Goal: Transaction & Acquisition: Purchase product/service

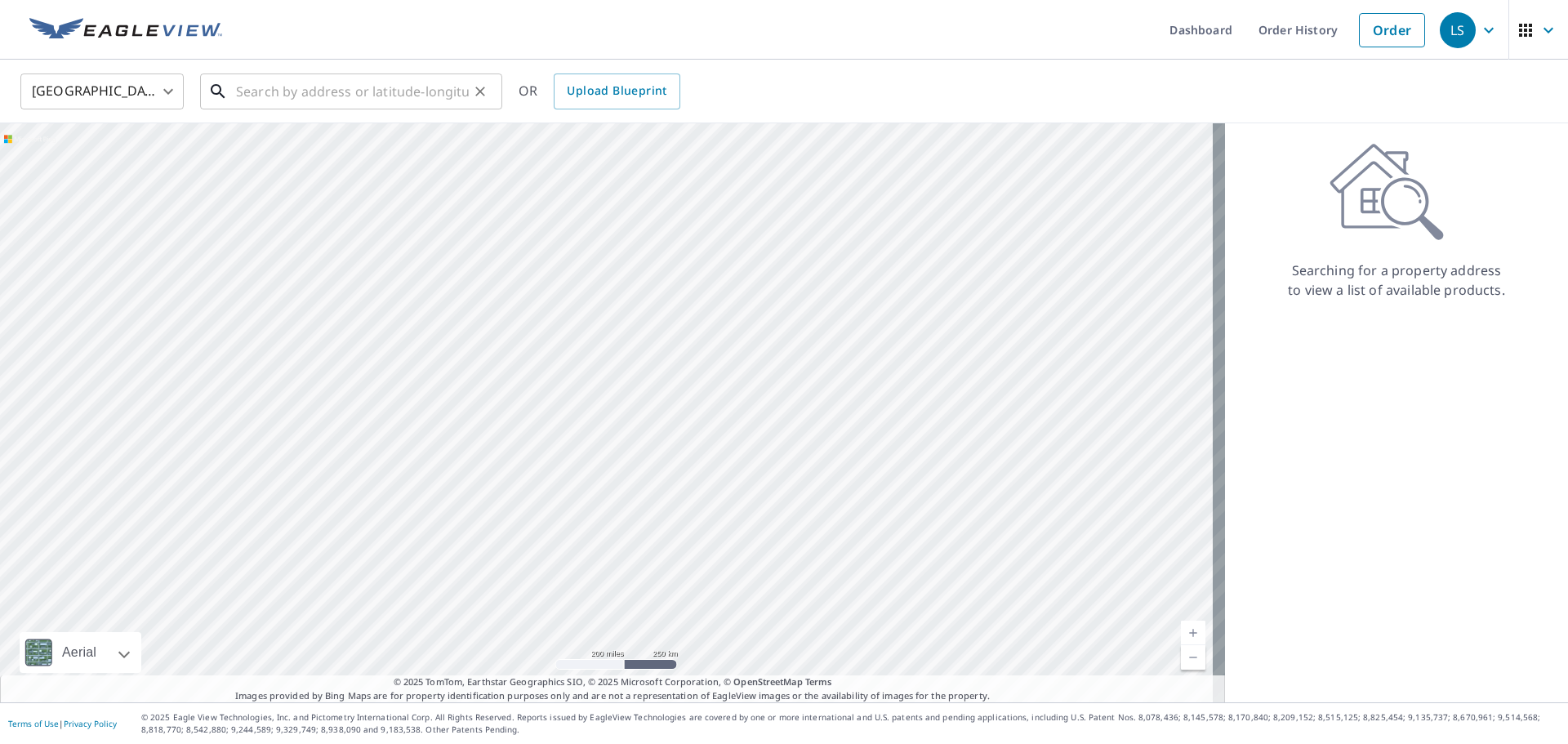
click at [241, 84] on input "text" at bounding box center [352, 92] width 233 height 45
paste input "276 Arrowmont Trail, Cullowhee, NC, 28723"
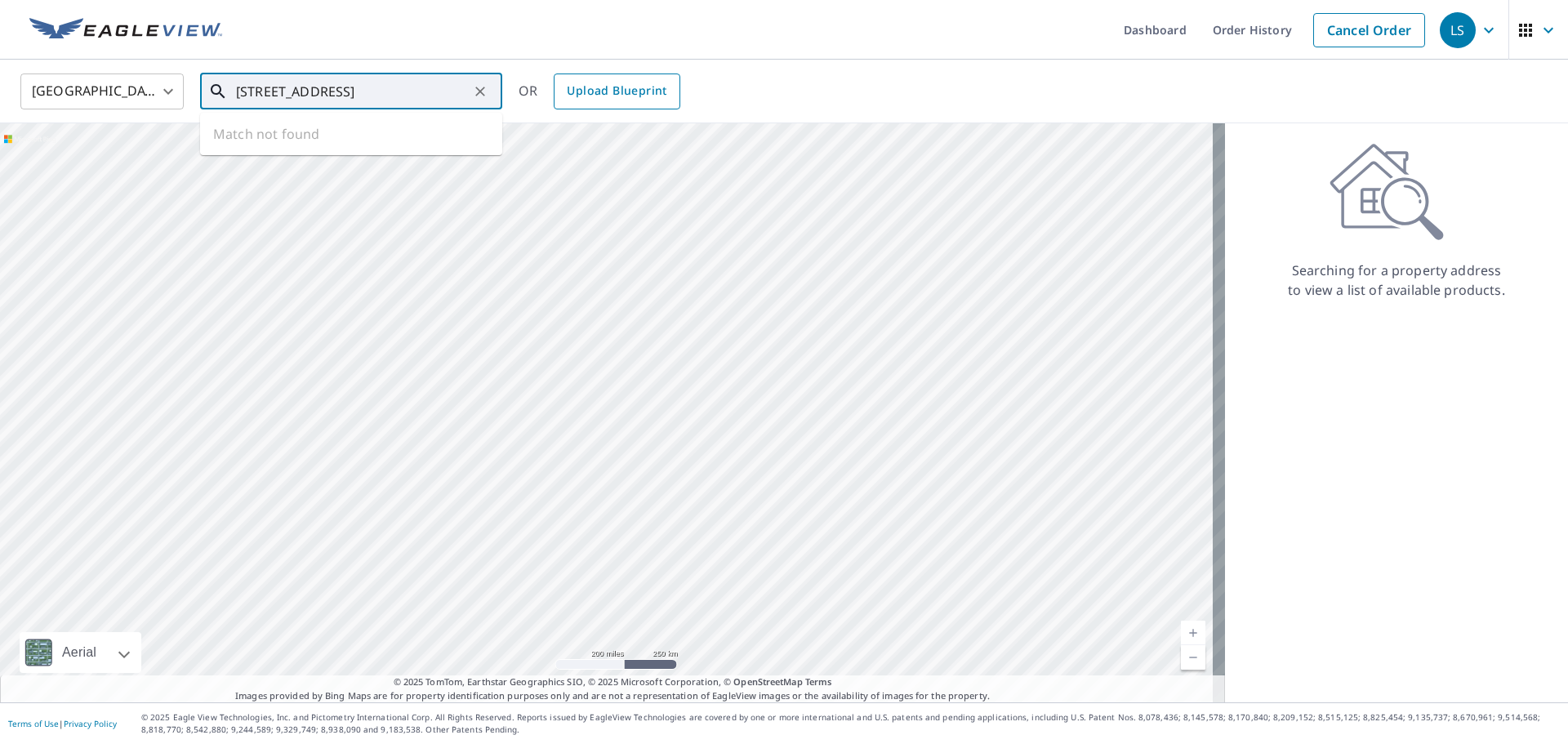
type input "276 Arrowmont Trail, Cullowhee, NC, 28723"
click at [601, 86] on span "Upload Blueprint" at bounding box center [617, 91] width 100 height 21
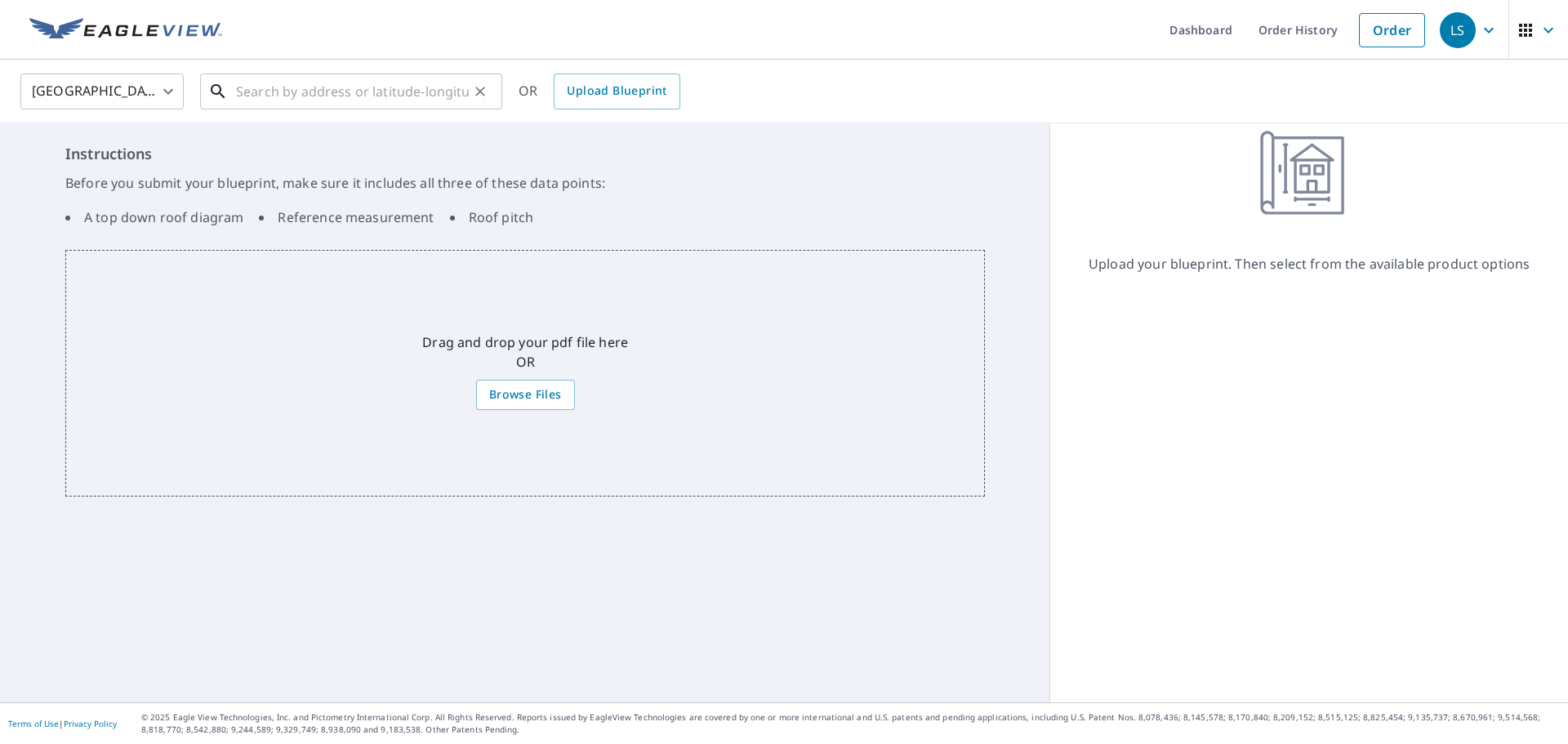
click at [405, 69] on input "text" at bounding box center [352, 92] width 233 height 45
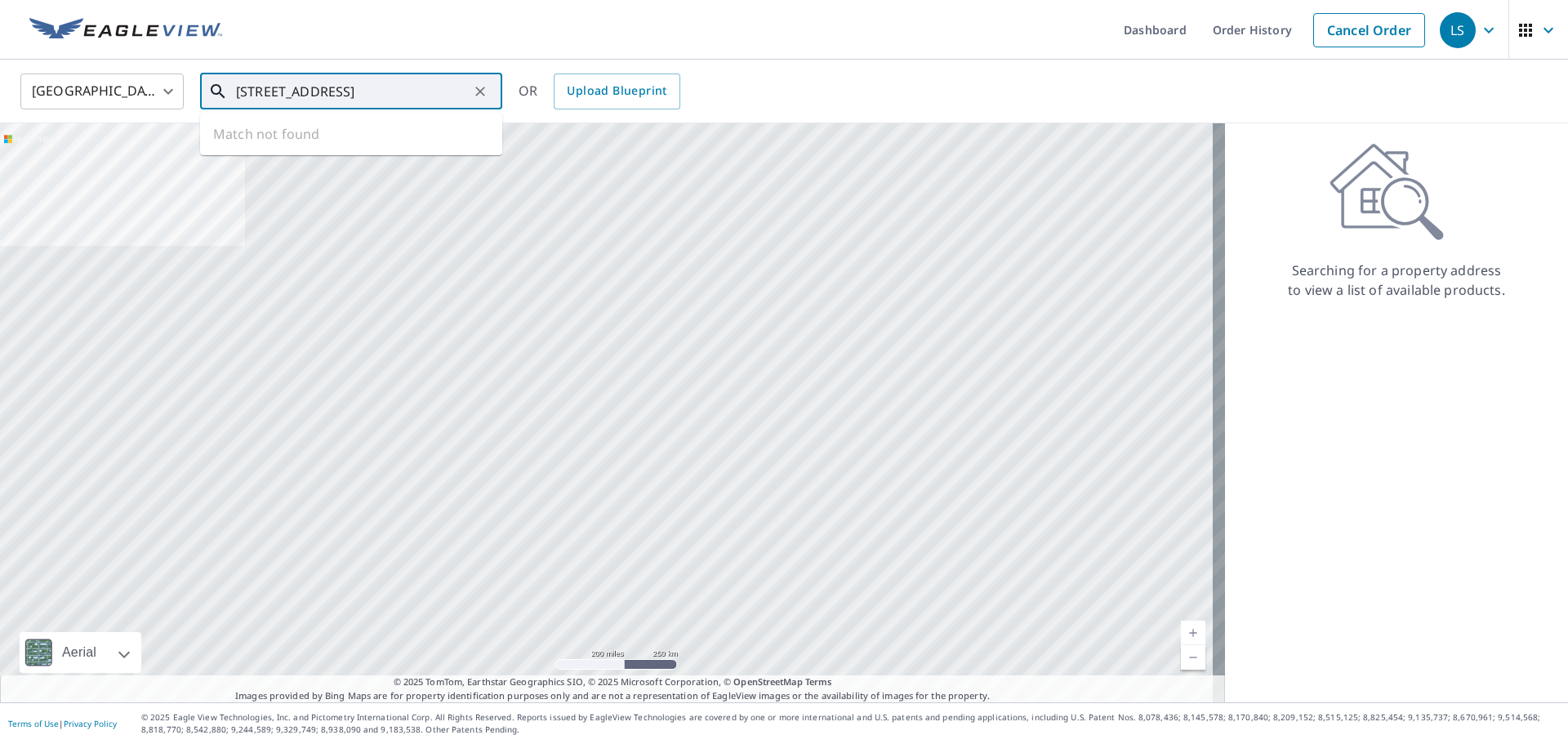
scroll to position [0, 37]
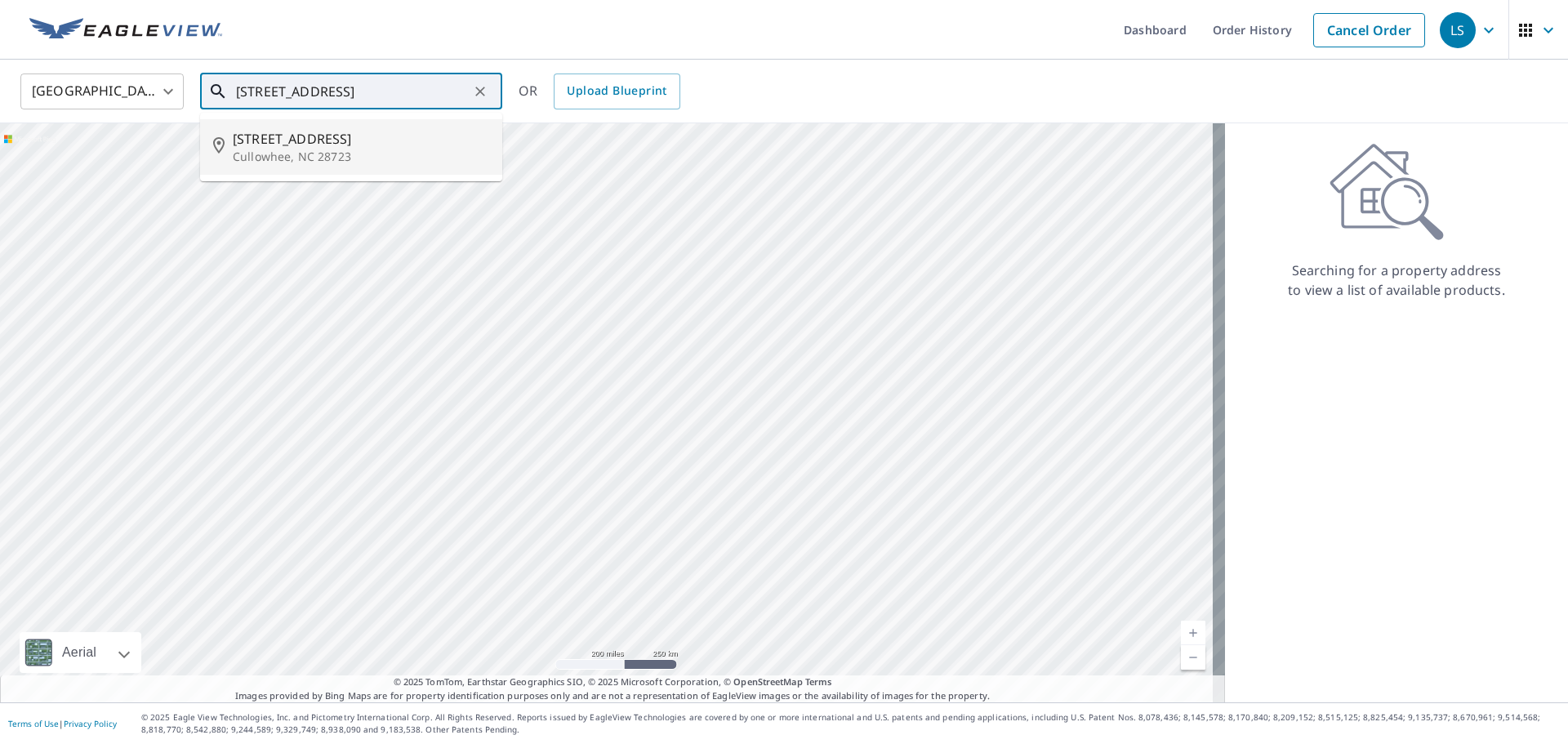
click at [306, 142] on span "276 Arrowmont Trl" at bounding box center [361, 139] width 257 height 20
type input "276 Arrowmont Trl Cullowhee, NC 28723"
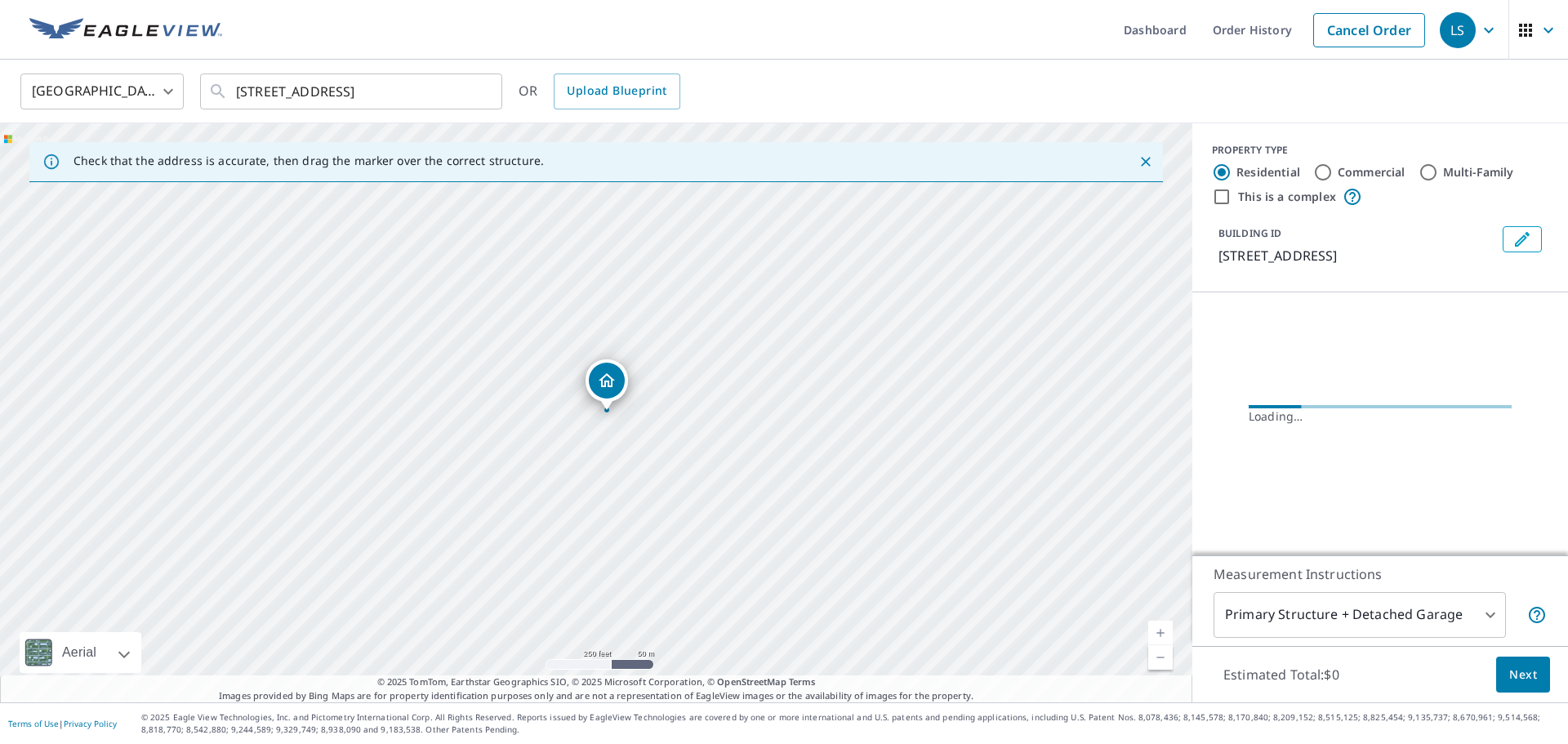
scroll to position [0, 0]
click at [603, 382] on icon "Dropped pin, building 1, Residential property, 276 Arrowmont Trl Cullowhee, NC …" at bounding box center [607, 381] width 20 height 20
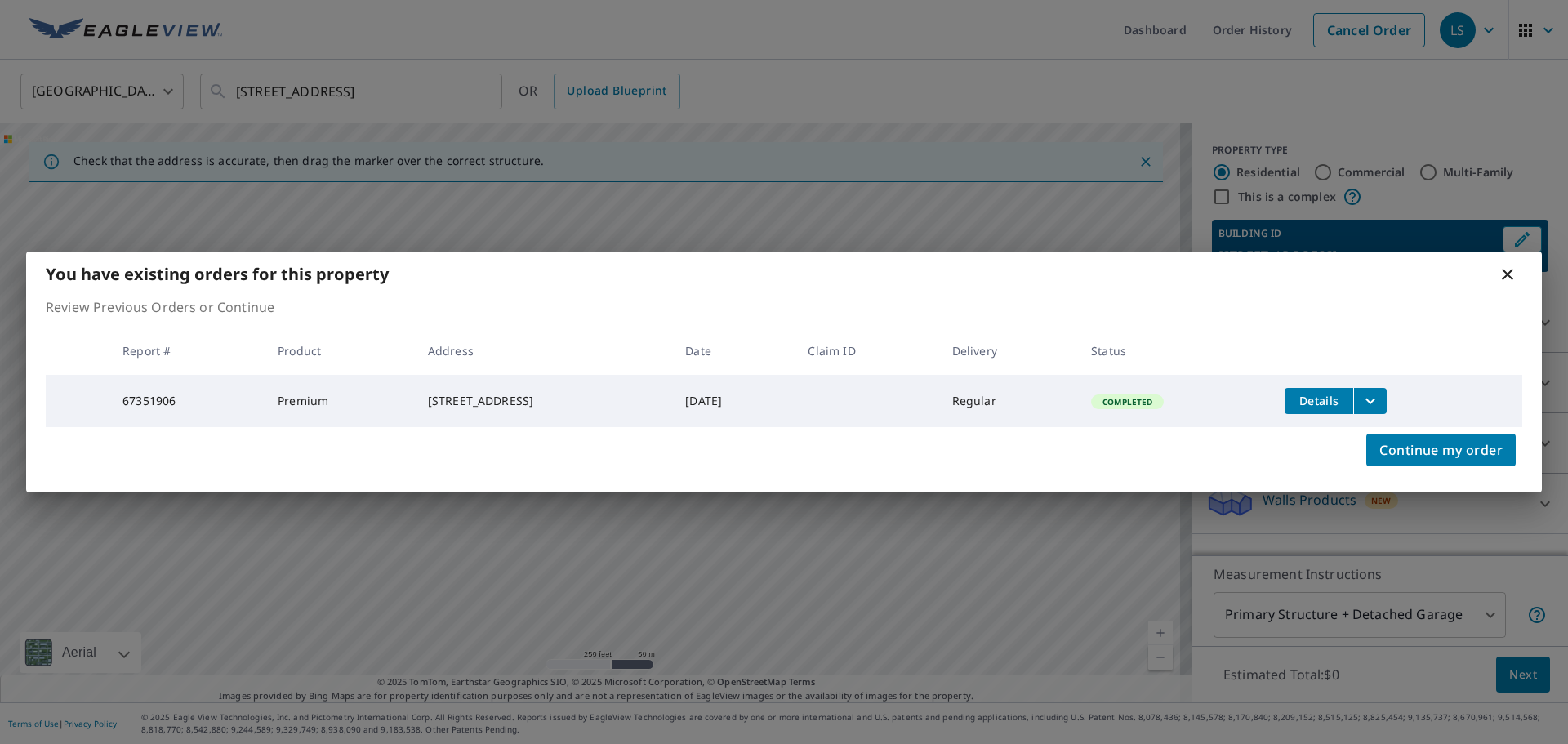
click at [1377, 398] on icon "filesDropdownBtn-67351906" at bounding box center [1370, 401] width 20 height 20
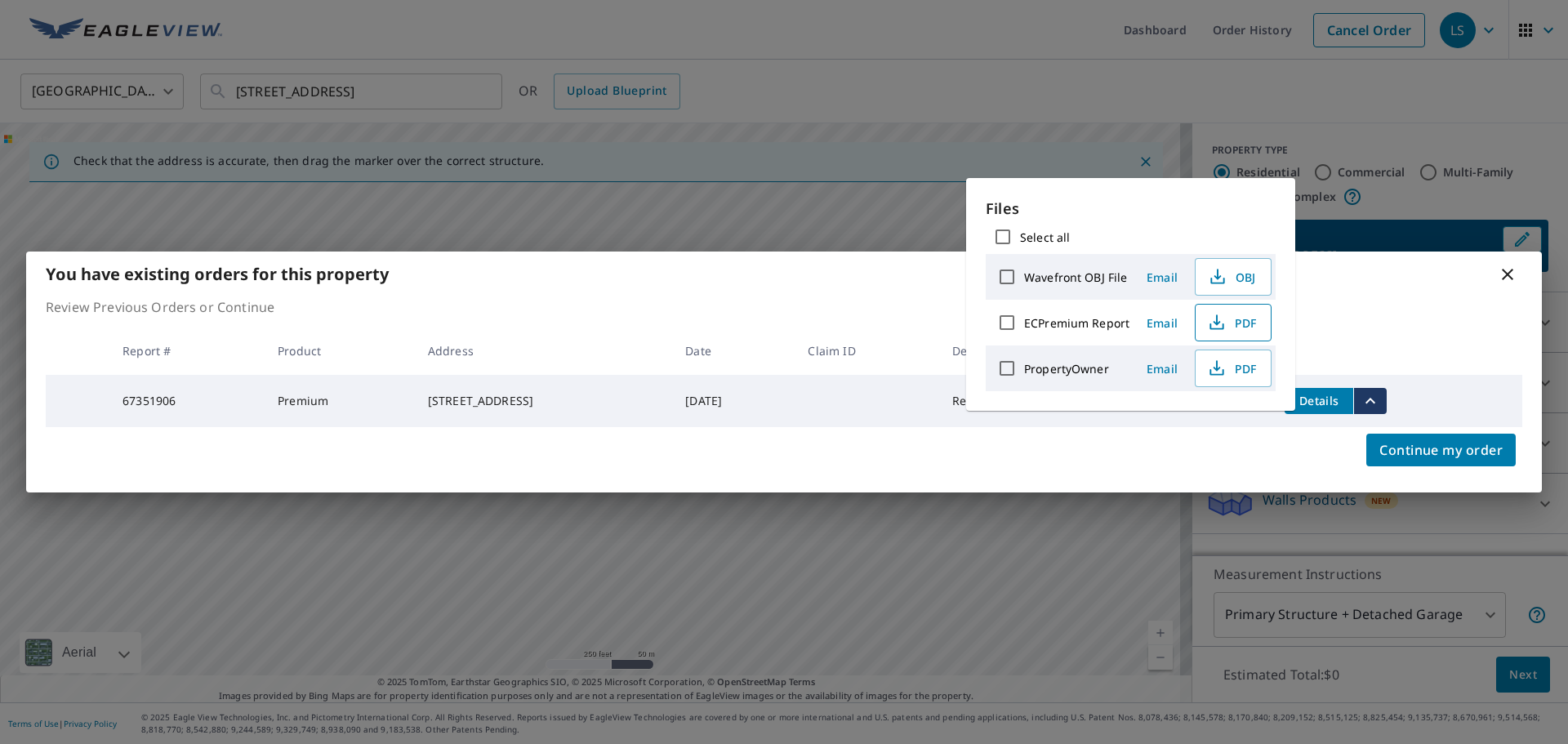
click at [1230, 324] on span "PDF" at bounding box center [1231, 323] width 53 height 20
click at [1504, 272] on icon at bounding box center [1508, 275] width 20 height 20
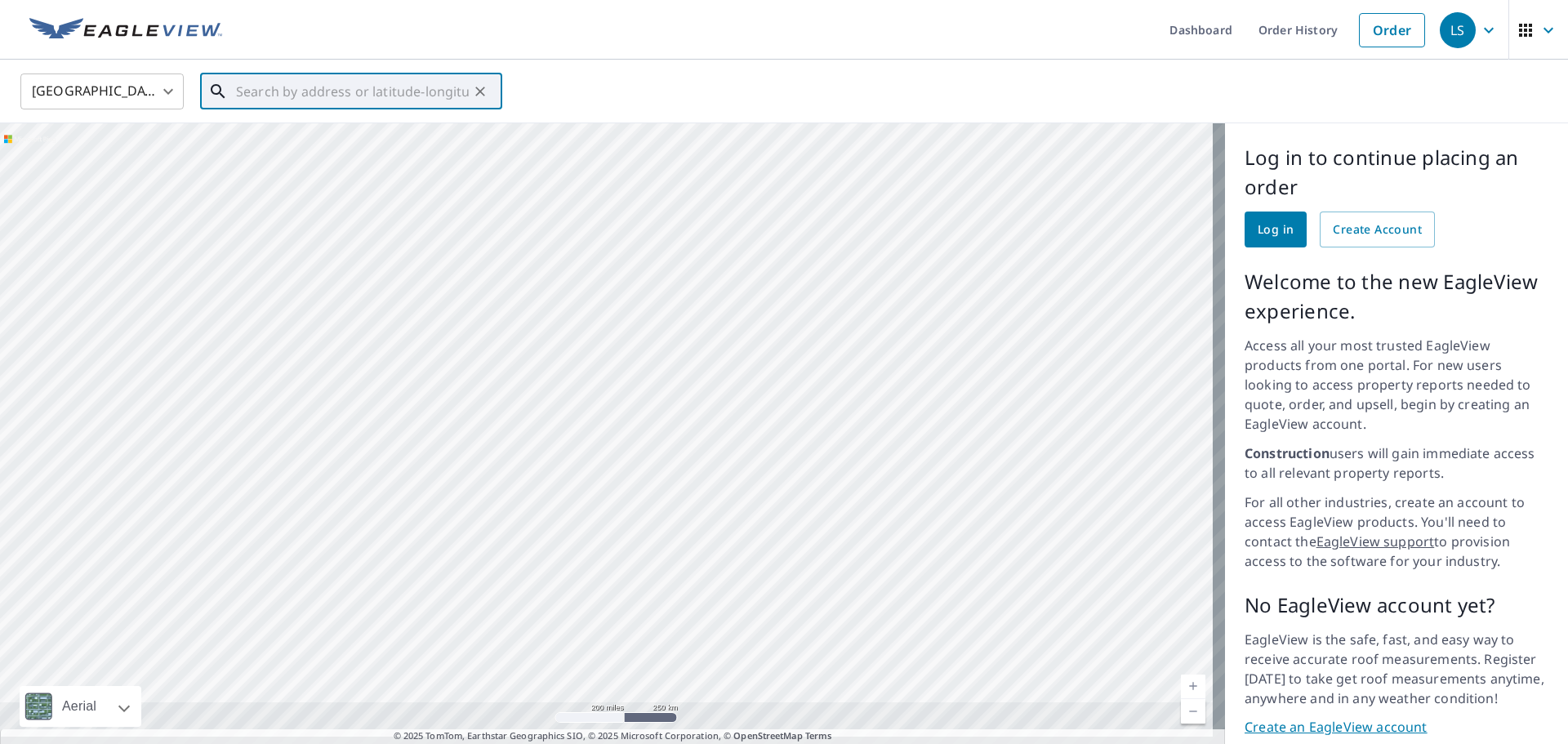
click at [263, 91] on input "text" at bounding box center [352, 92] width 233 height 45
paste input "[STREET_ADDRESS]"
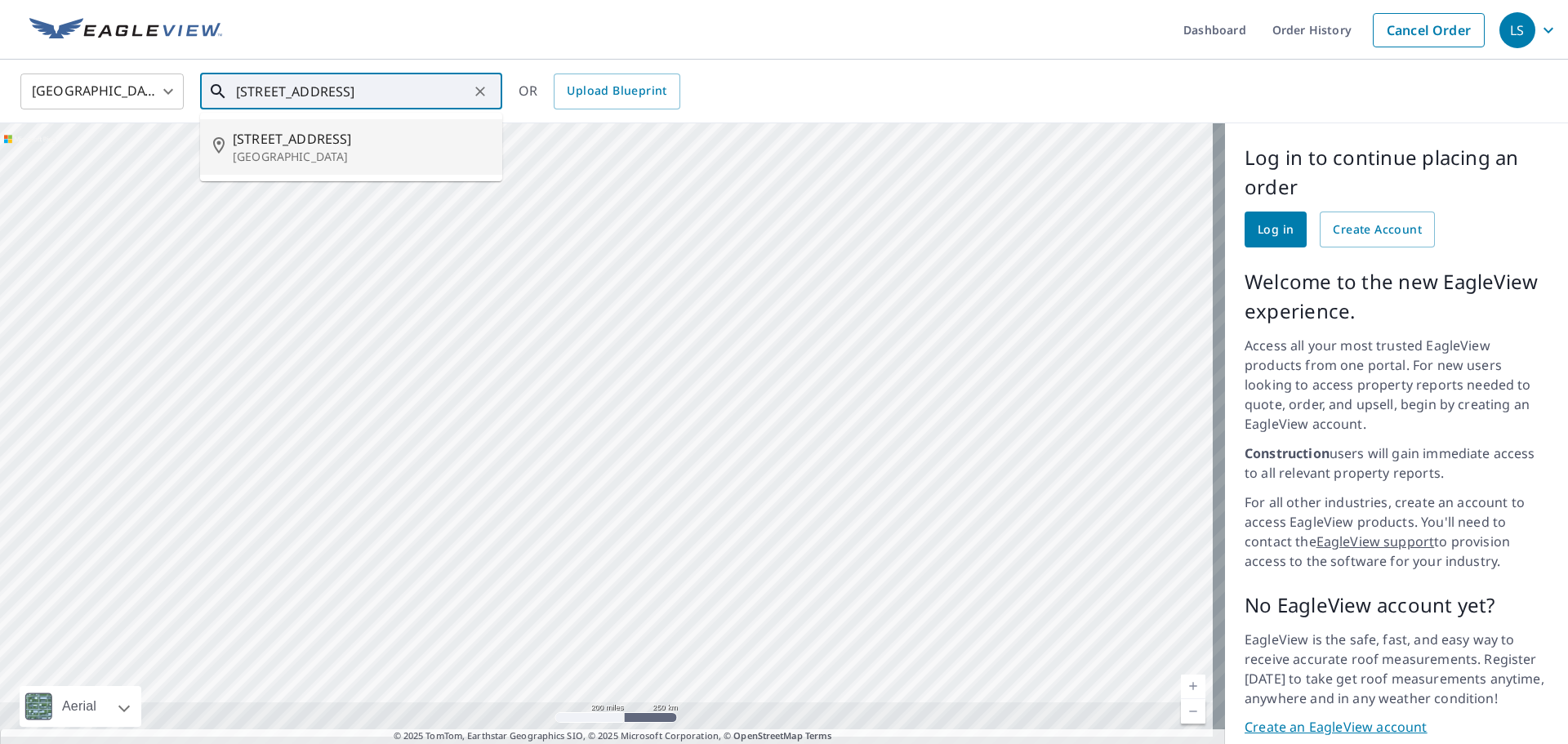
click at [374, 156] on p "[GEOGRAPHIC_DATA]" at bounding box center [361, 157] width 257 height 16
type input "[STREET_ADDRESS]"
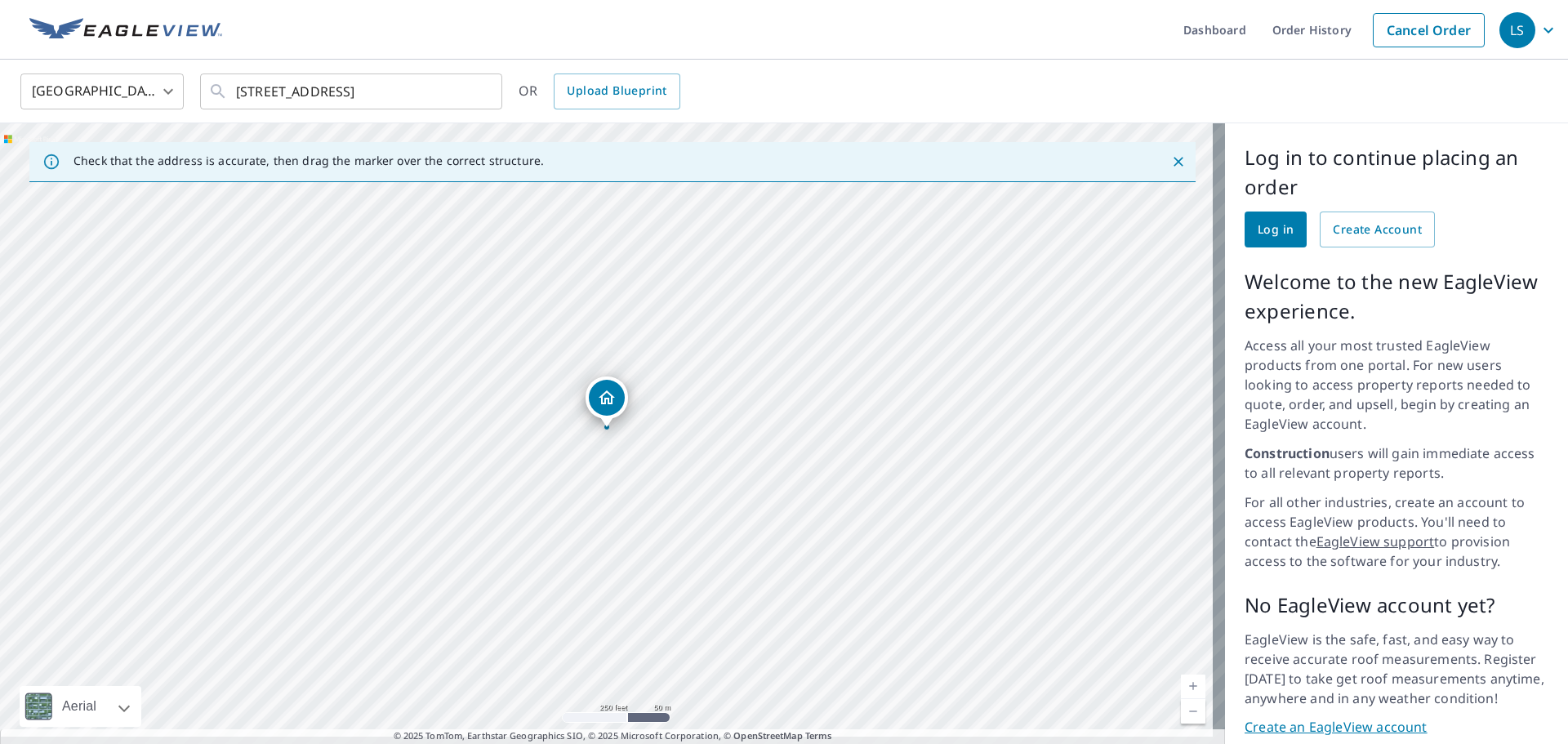
click at [614, 397] on icon "Dropped pin, building 1, Residential property, 215 Redwood Ridge Bryson City, N…" at bounding box center [607, 396] width 16 height 14
click at [1275, 223] on span "Log in" at bounding box center [1276, 230] width 36 height 21
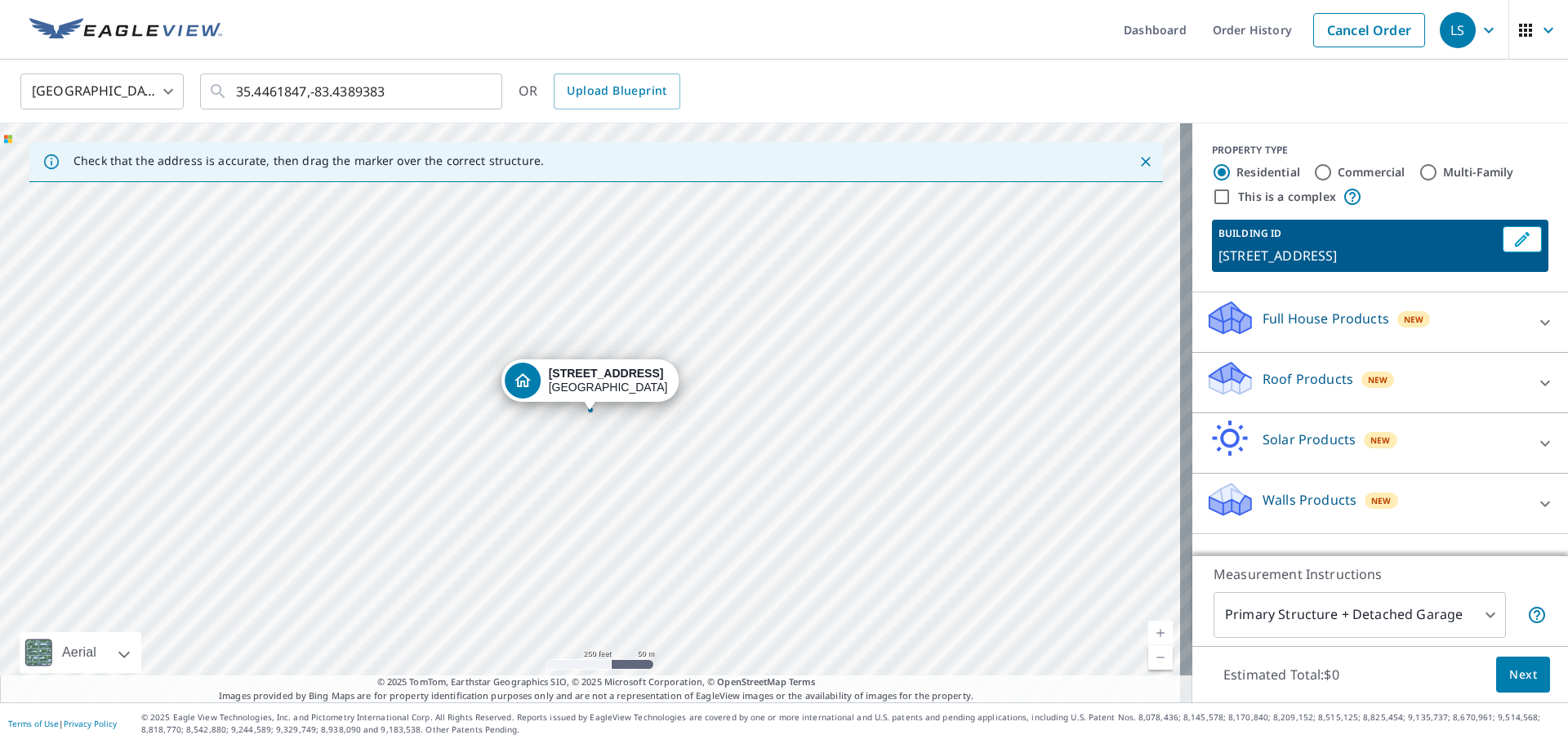
click at [526, 378] on icon "Dropped pin, building 1, Residential property, 215 E Deep Creek Rd Bryson City,…" at bounding box center [523, 381] width 20 height 20
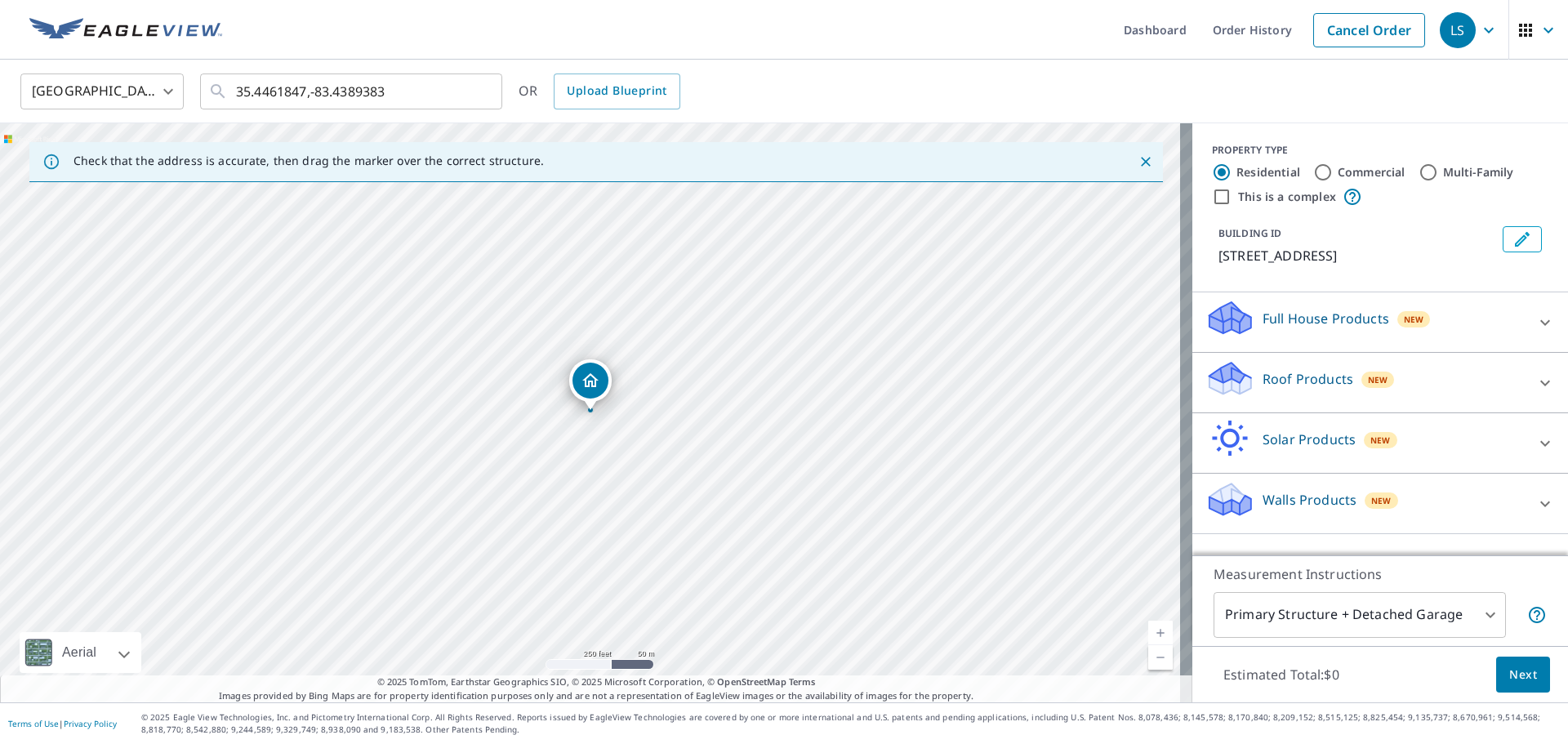
click at [594, 382] on icon "Dropped pin, building 1, Residential property, 215 E Deep Creek Rd Bryson City,…" at bounding box center [591, 379] width 16 height 14
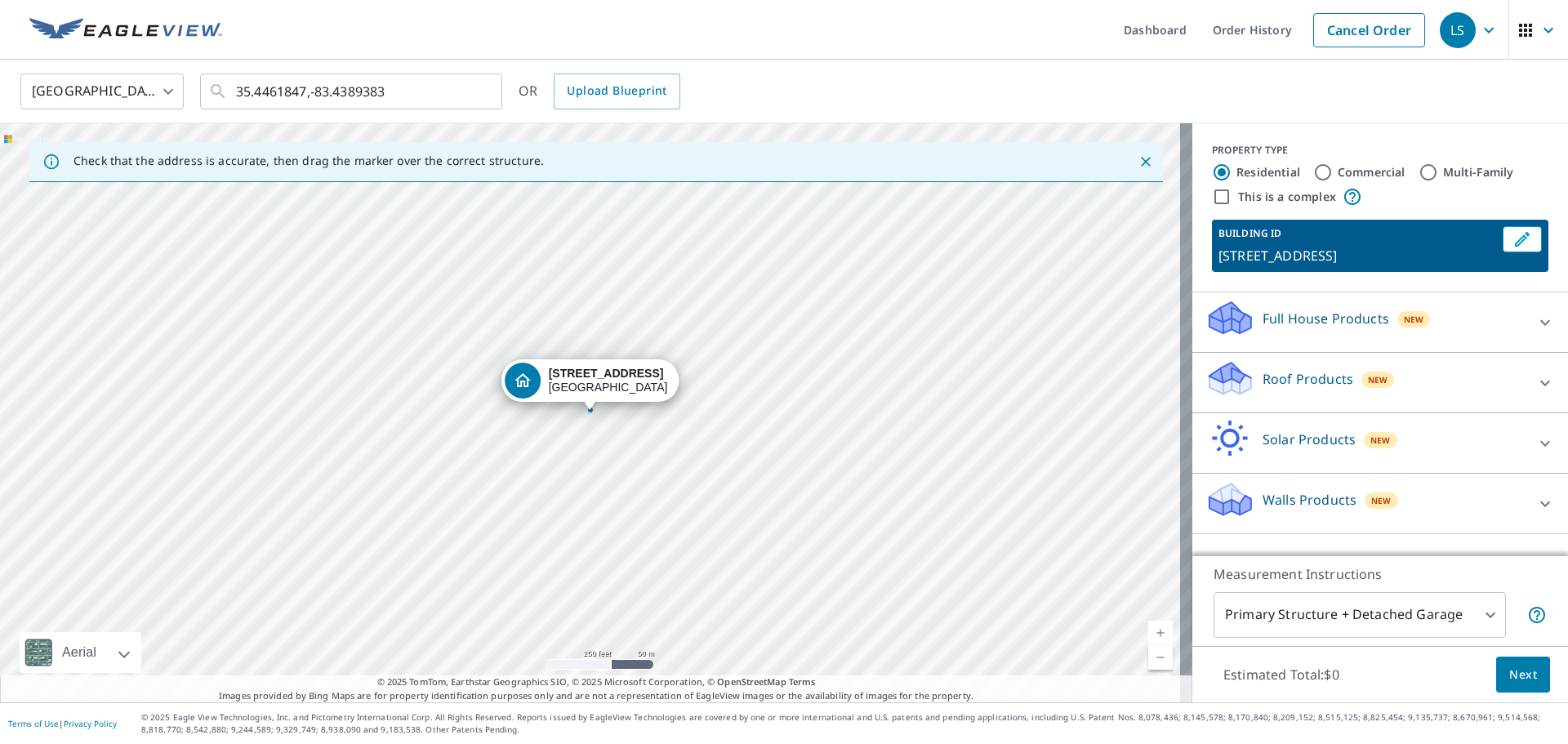
click at [1287, 370] on p "Roof Products" at bounding box center [1308, 379] width 91 height 20
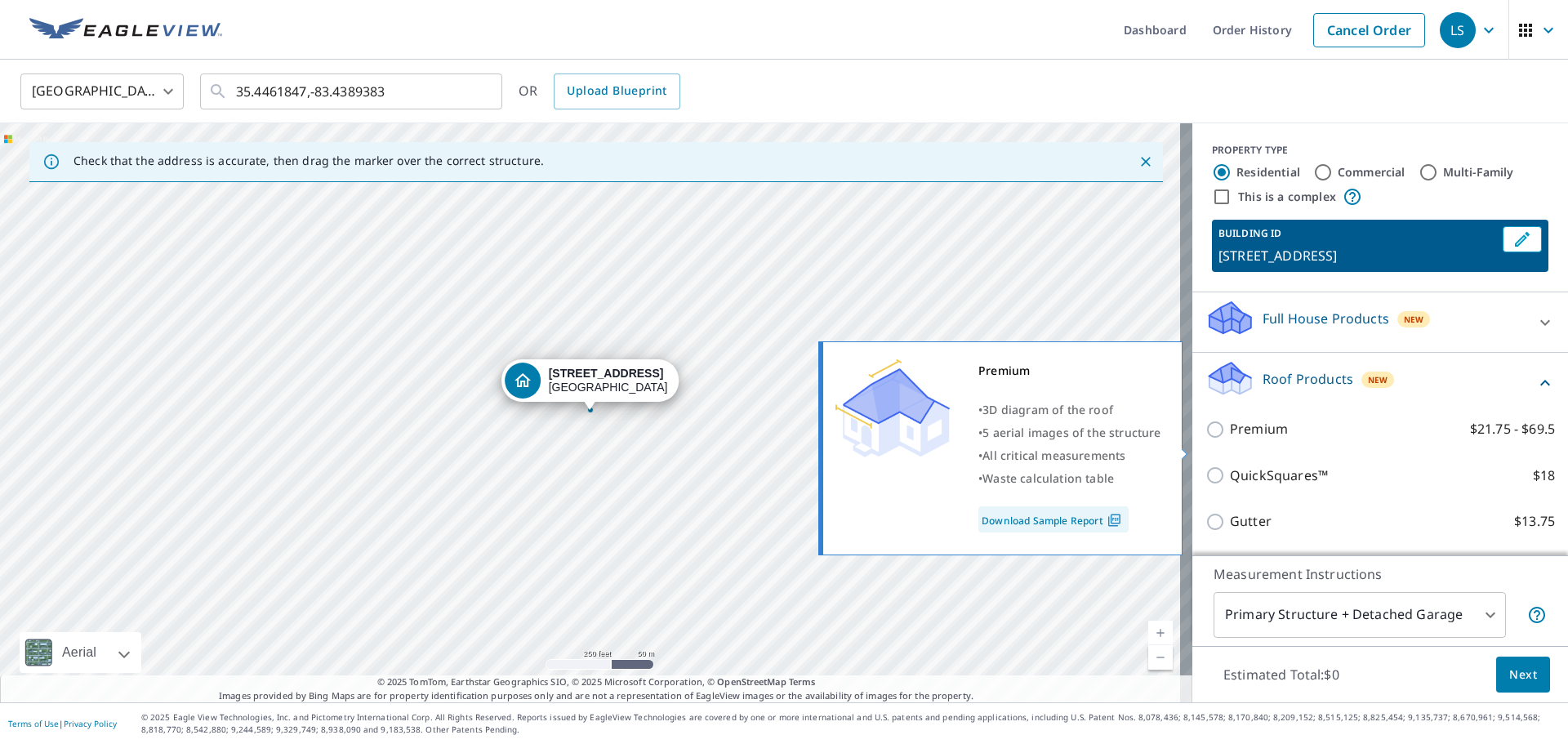
click at [1230, 439] on p "Premium" at bounding box center [1259, 429] width 58 height 21
click at [1218, 439] on input "Premium $21.75 - $69.5" at bounding box center [1217, 430] width 24 height 20
checkbox input "true"
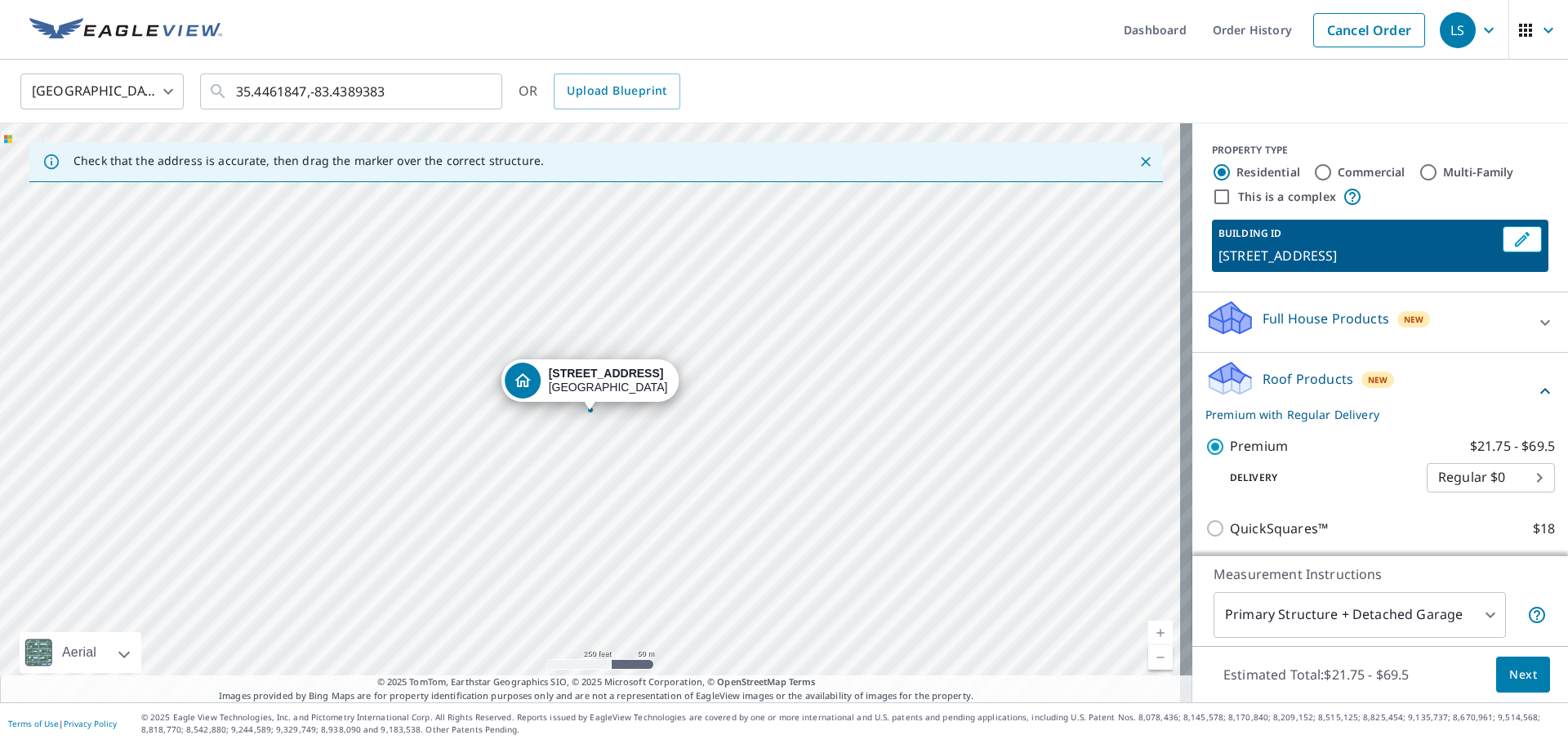
click at [1509, 675] on span "Next" at bounding box center [1523, 675] width 28 height 21
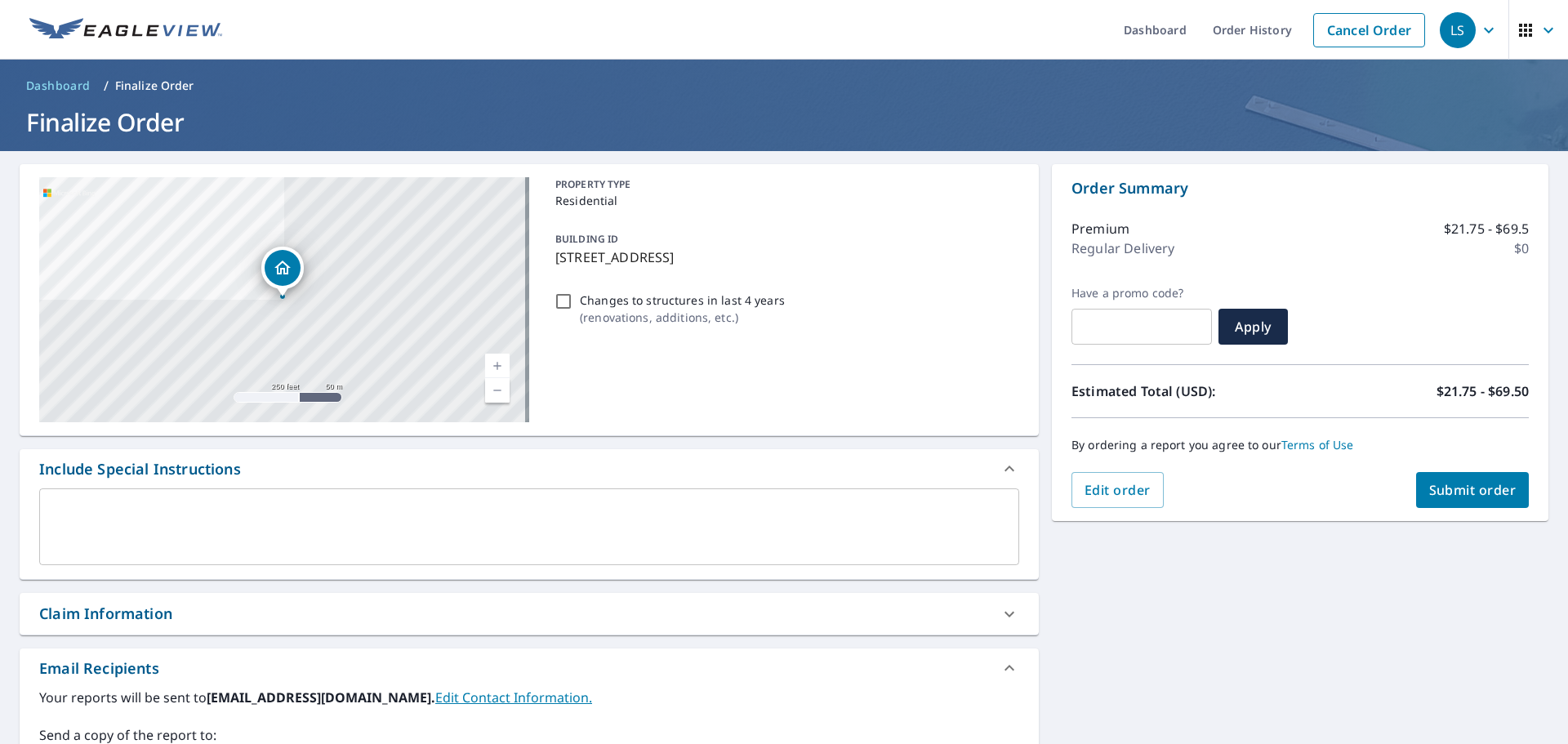
click at [1435, 494] on span "Submit order" at bounding box center [1473, 490] width 87 height 18
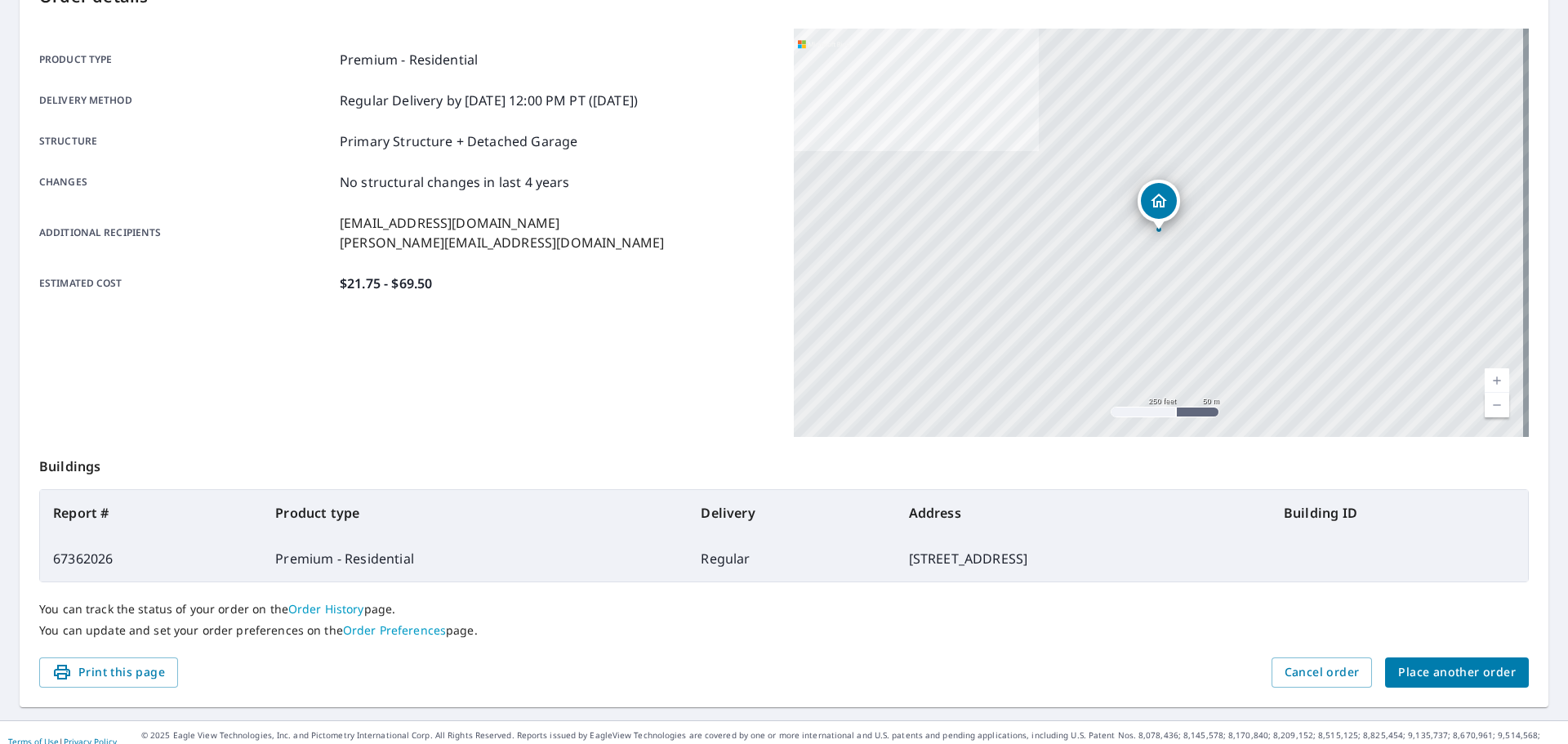
scroll to position [217, 0]
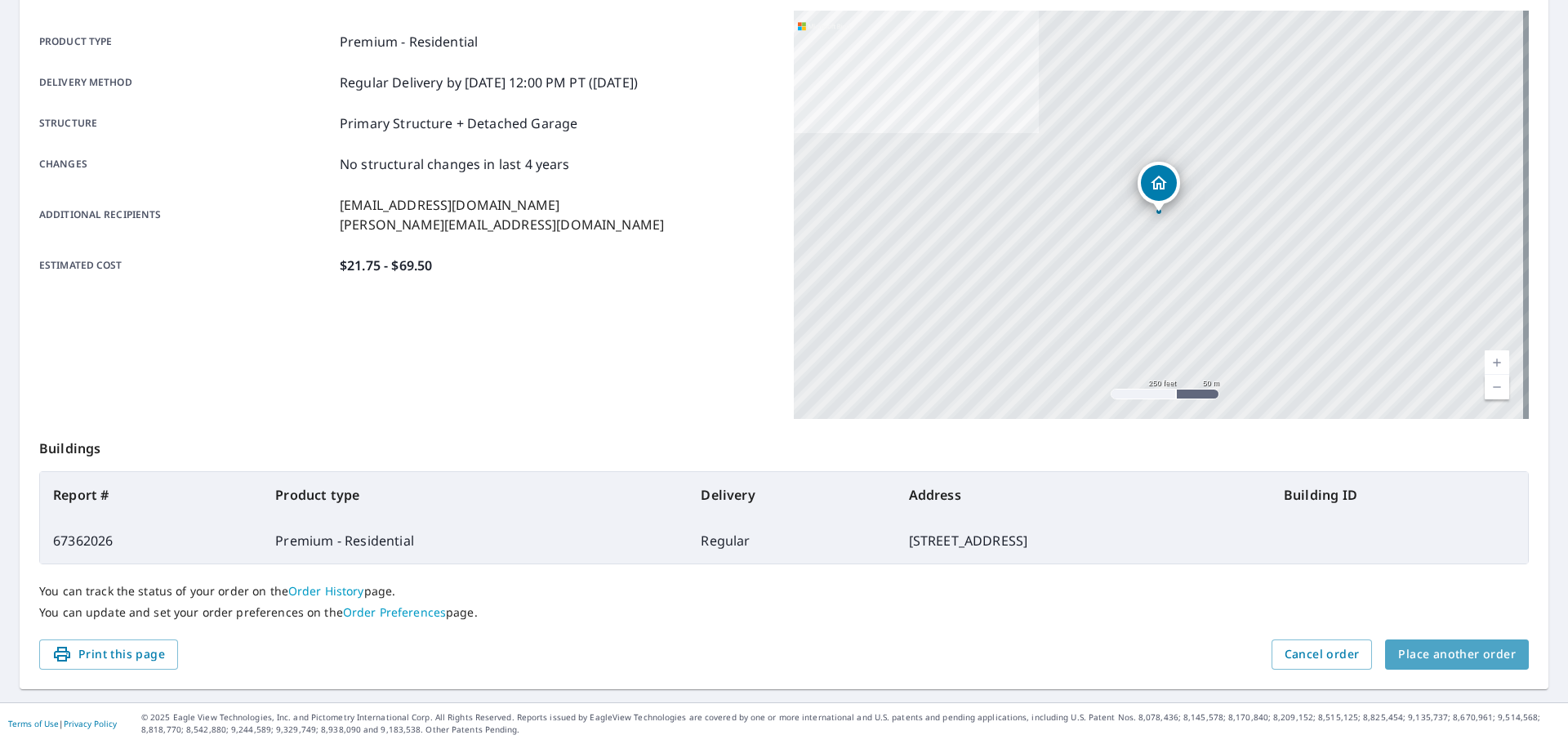
click at [1466, 664] on span "Place another order" at bounding box center [1457, 654] width 118 height 21
